Goal: Check status: Check status

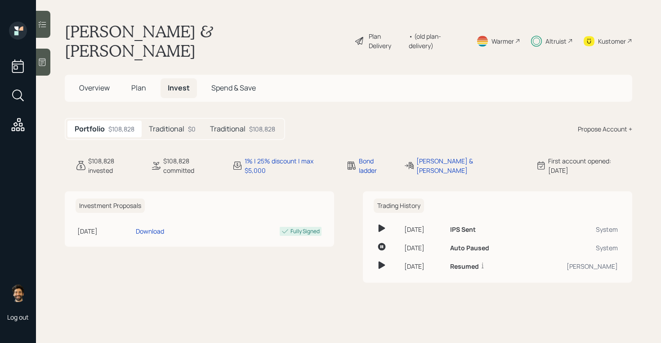
click at [184, 125] on h5 "Traditional" at bounding box center [167, 129] width 36 height 9
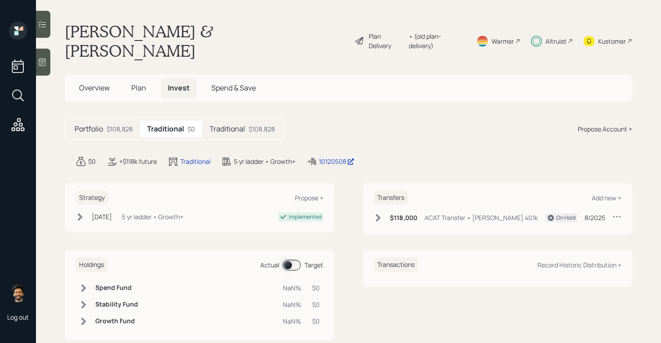
click at [240, 125] on h5 "Traditional" at bounding box center [228, 129] width 36 height 9
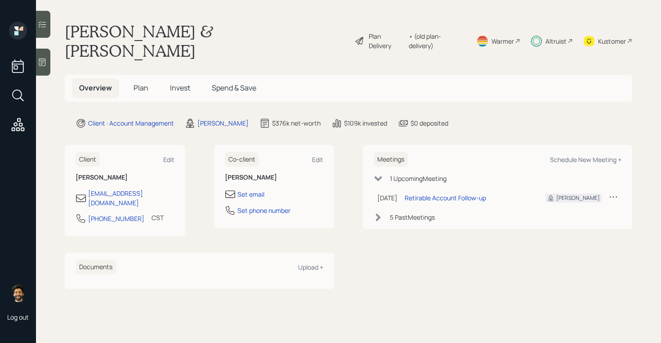
click at [171, 83] on span "Invest" at bounding box center [180, 88] width 20 height 10
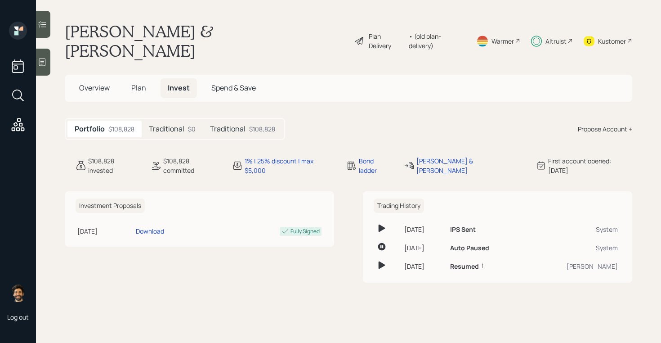
click at [164, 125] on h5 "Traditional" at bounding box center [167, 129] width 36 height 9
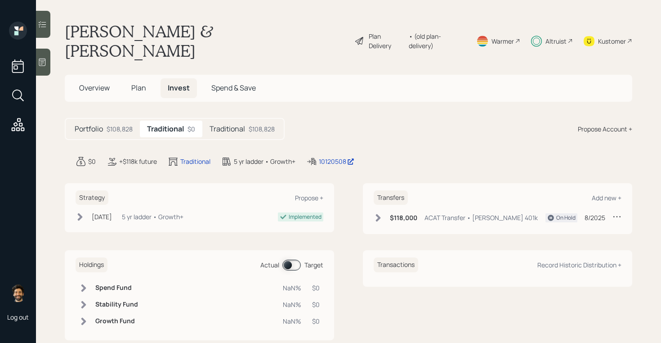
click at [242, 125] on h5 "Traditional" at bounding box center [228, 129] width 36 height 9
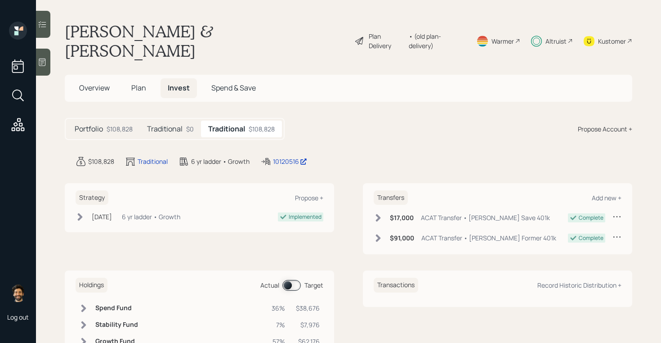
click at [188, 124] on div "$0" at bounding box center [190, 128] width 8 height 9
